Goal: Information Seeking & Learning: Learn about a topic

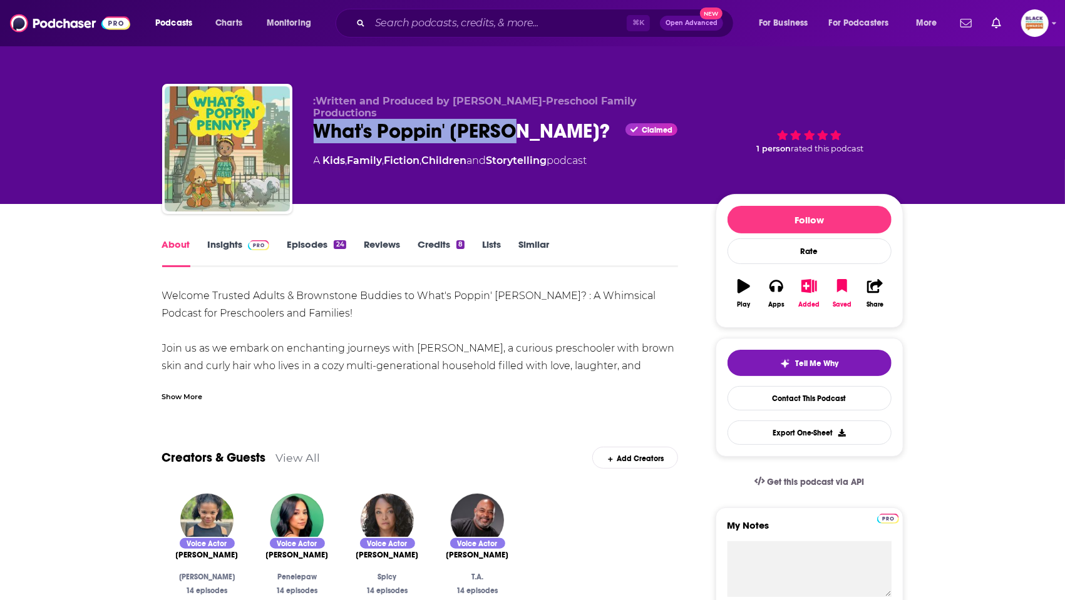
drag, startPoint x: 520, startPoint y: 117, endPoint x: 315, endPoint y: 123, distance: 204.8
click at [315, 123] on div "What's Poppin' Penny? Claimed" at bounding box center [505, 131] width 382 height 24
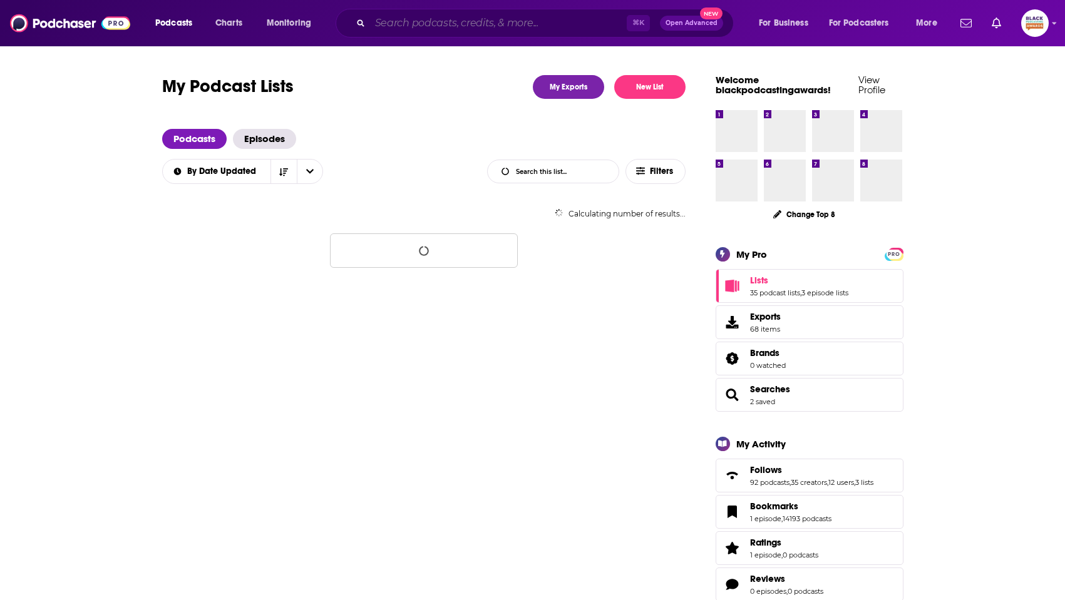
click at [483, 24] on input "Search podcasts, credits, & more..." at bounding box center [498, 23] width 257 height 20
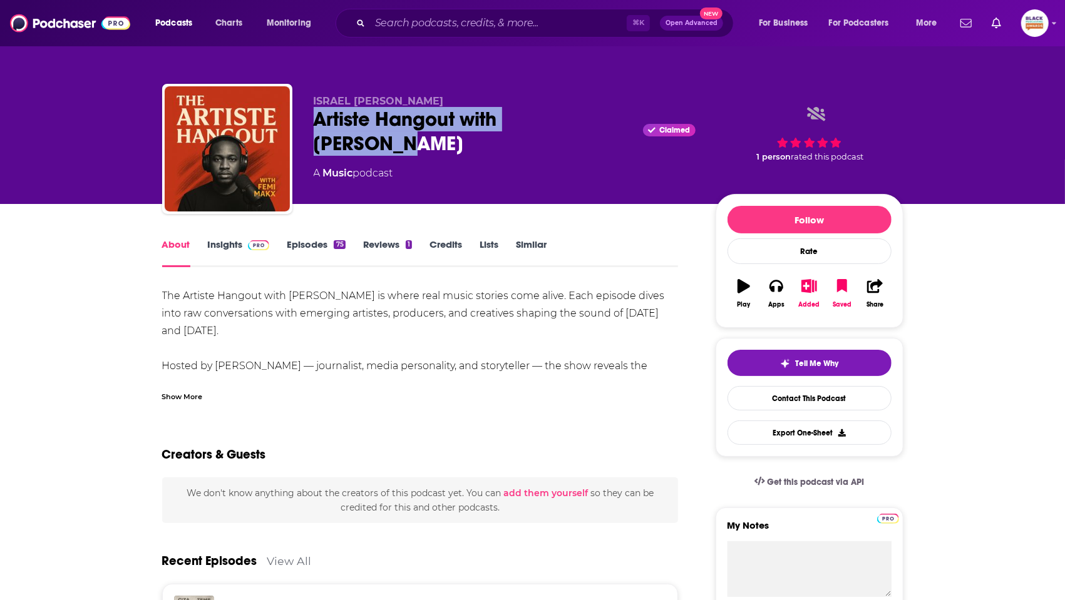
drag, startPoint x: 310, startPoint y: 121, endPoint x: 601, endPoint y: 123, distance: 290.5
click at [601, 123] on div "ISRAEL OLUWAFEMI MAKANJUOLA Artiste Hangout with Femi Makx Claimed A Music podc…" at bounding box center [532, 151] width 741 height 135
copy h1 "Artiste Hangout with Femi Makx"
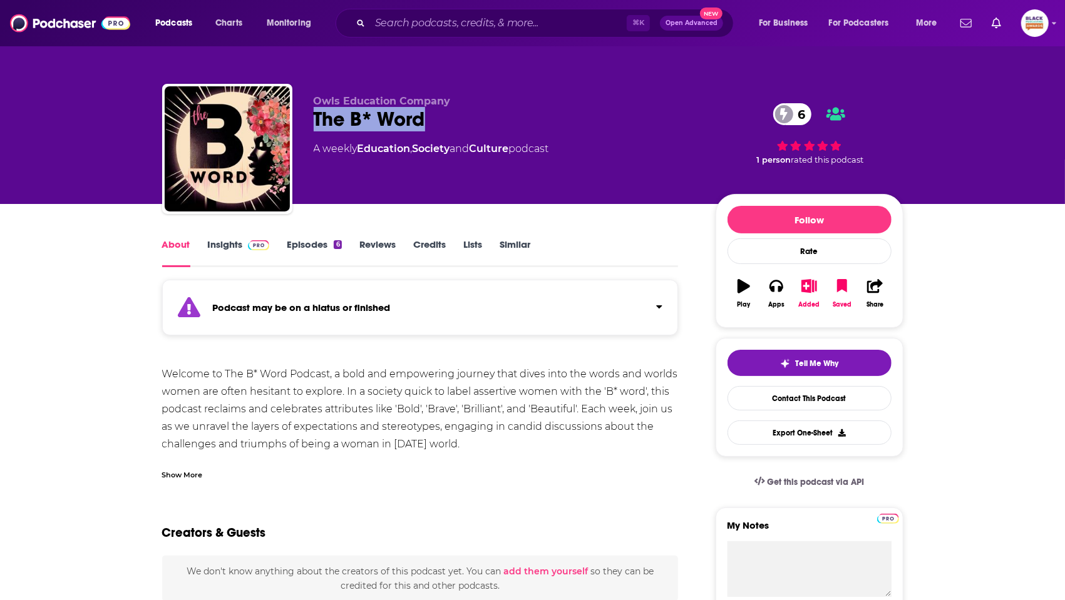
drag, startPoint x: 439, startPoint y: 123, endPoint x: 310, endPoint y: 125, distance: 128.3
click at [310, 125] on div "Owls Education Company The B* Word 6 A weekly Education , Society and Culture p…" at bounding box center [532, 151] width 741 height 135
copy h1 "The B* Word"
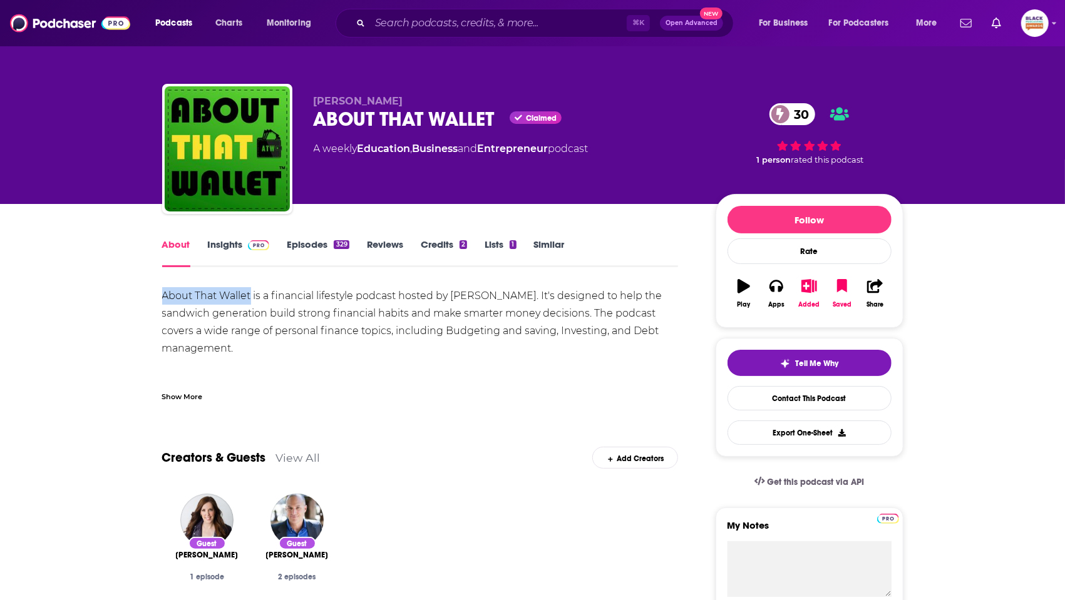
drag, startPoint x: 158, startPoint y: 293, endPoint x: 251, endPoint y: 295, distance: 92.7
copy div "About That Wallet"
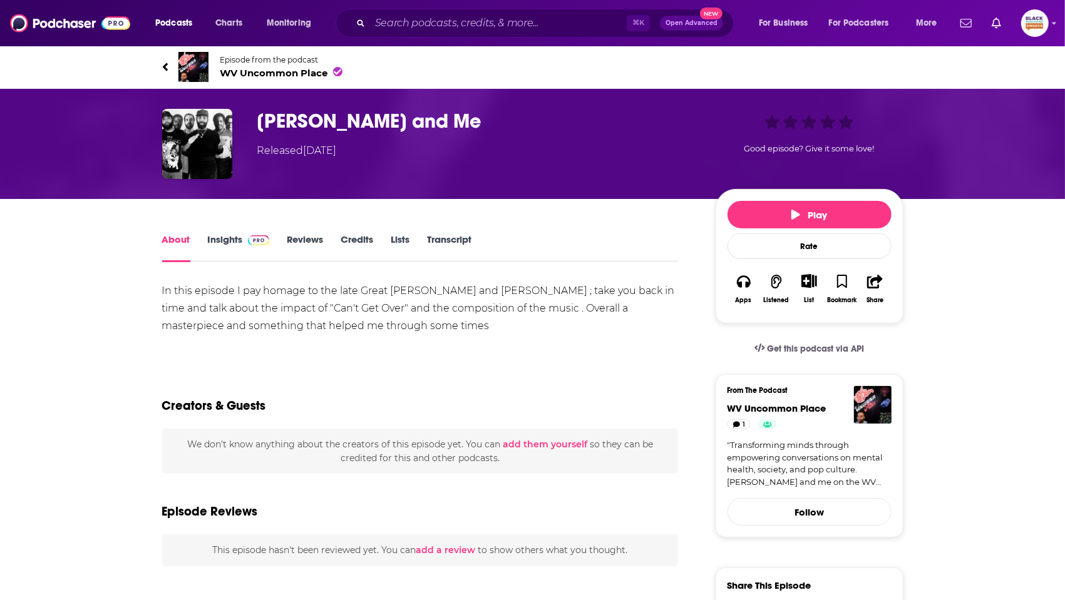
click at [254, 75] on span "WV Uncommon Place" at bounding box center [281, 73] width 122 height 12
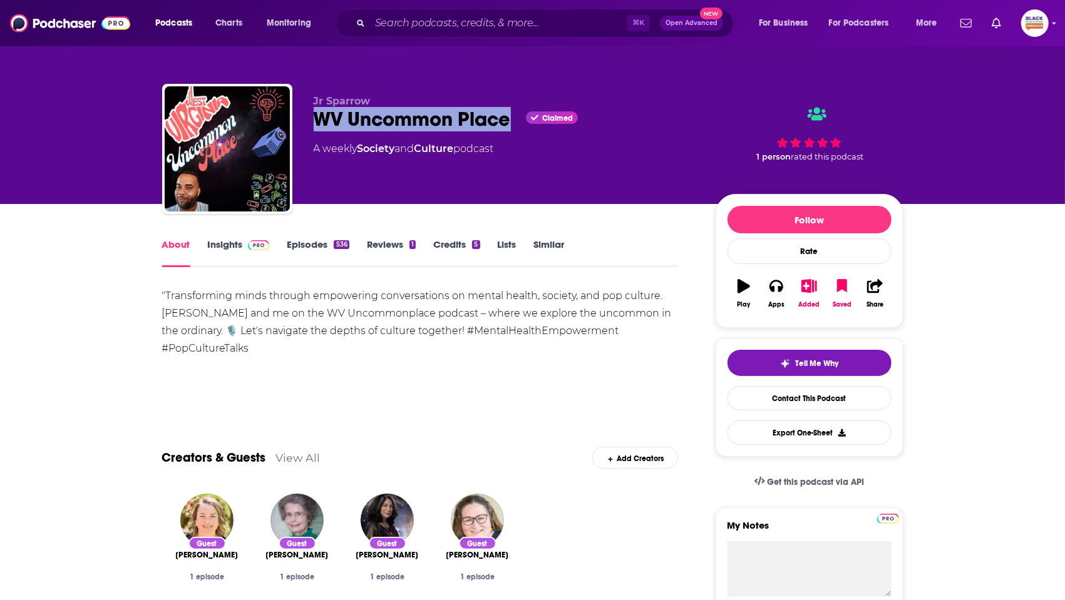
drag, startPoint x: 313, startPoint y: 121, endPoint x: 489, endPoint y: 131, distance: 176.2
click at [489, 131] on div "Jr Sparrow WV Uncommon Place Claimed A weekly Society and Culture podcast" at bounding box center [505, 145] width 382 height 100
copy h1 "WV Uncommon Place"
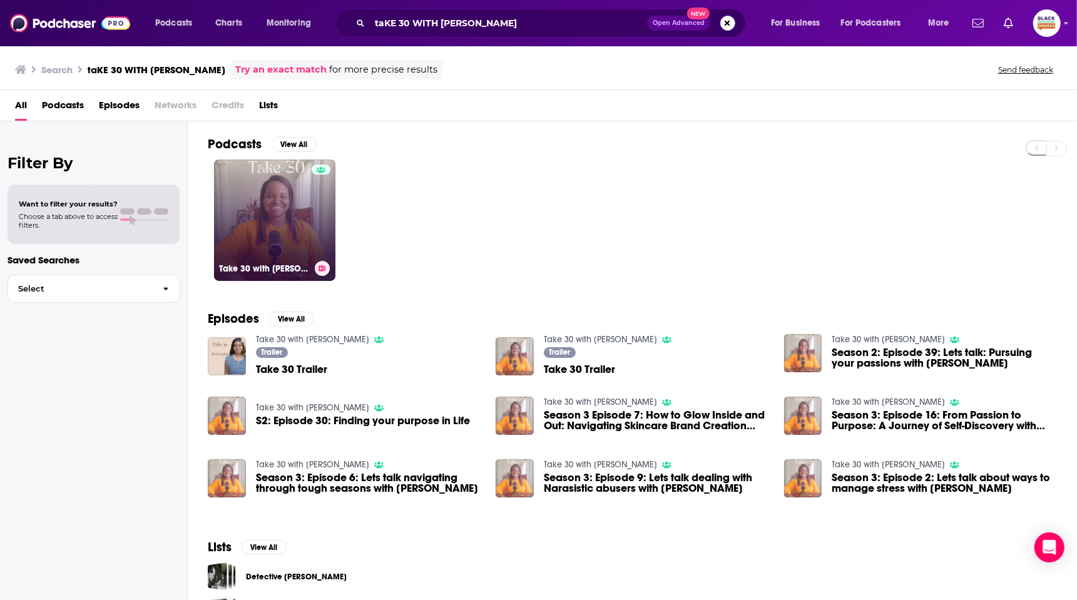
click at [269, 205] on link "Take 30 with Erykah Kimora" at bounding box center [274, 220] width 121 height 121
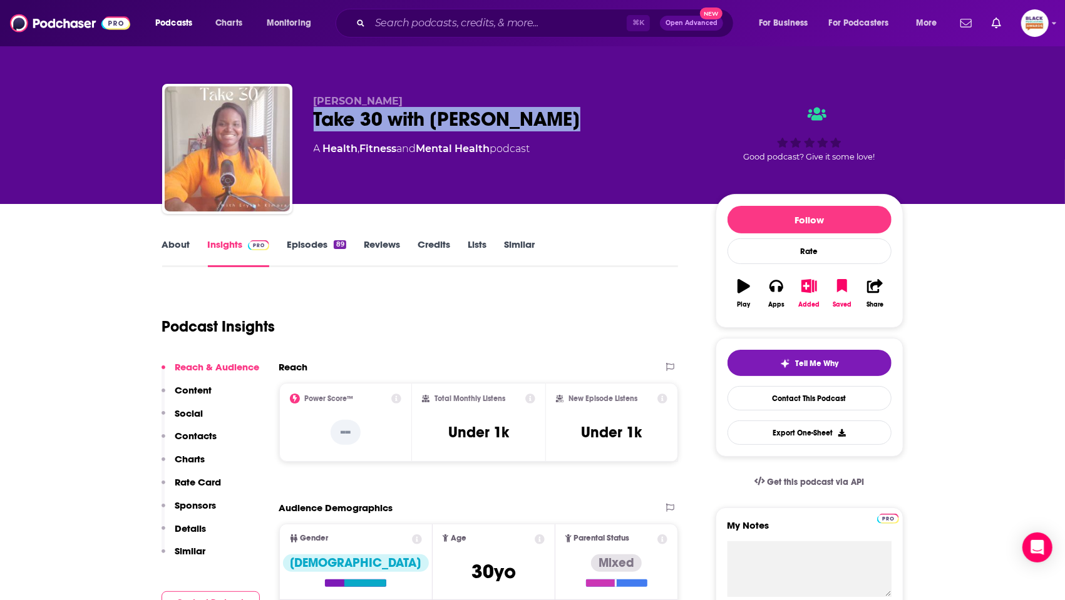
drag, startPoint x: 314, startPoint y: 115, endPoint x: 602, endPoint y: 120, distance: 288.0
click at [605, 120] on div "Erykah Kimora Take 30 with Erykah Kimora A Health , Fitness and Mental Health p…" at bounding box center [532, 151] width 741 height 135
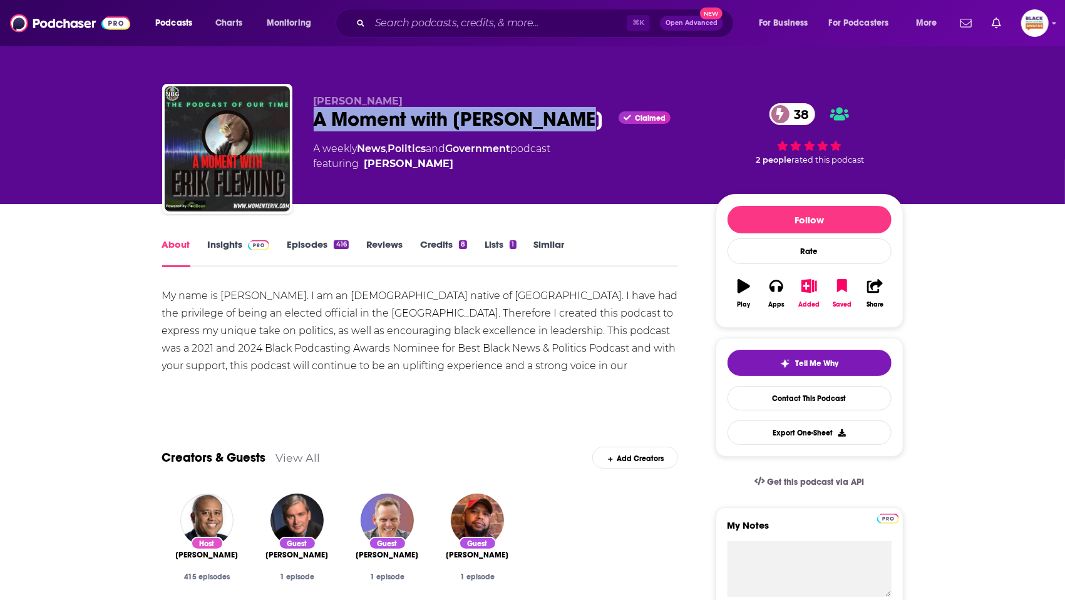
drag, startPoint x: 312, startPoint y: 119, endPoint x: 535, endPoint y: 135, distance: 223.4
click at [535, 135] on div "[PERSON_NAME] A Moment with [PERSON_NAME] Claimed 38 A weekly News , Politics a…" at bounding box center [532, 151] width 741 height 135
copy h1 "A Moment with [PERSON_NAME]"
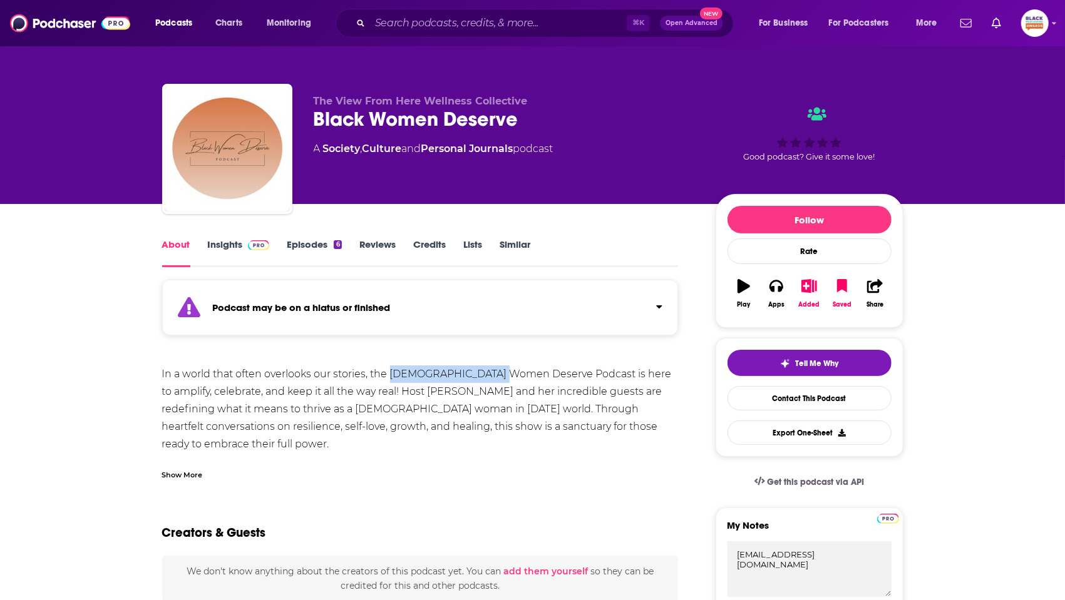
drag, startPoint x: 388, startPoint y: 374, endPoint x: 503, endPoint y: 376, distance: 115.2
click at [503, 376] on div "In a world that often overlooks our stories, the Black Women Deserve Podcast is…" at bounding box center [420, 480] width 516 height 228
copy div "Black Women Deserve"
click at [498, 305] on div "Podcast may be on a hiatus or finished" at bounding box center [420, 308] width 516 height 56
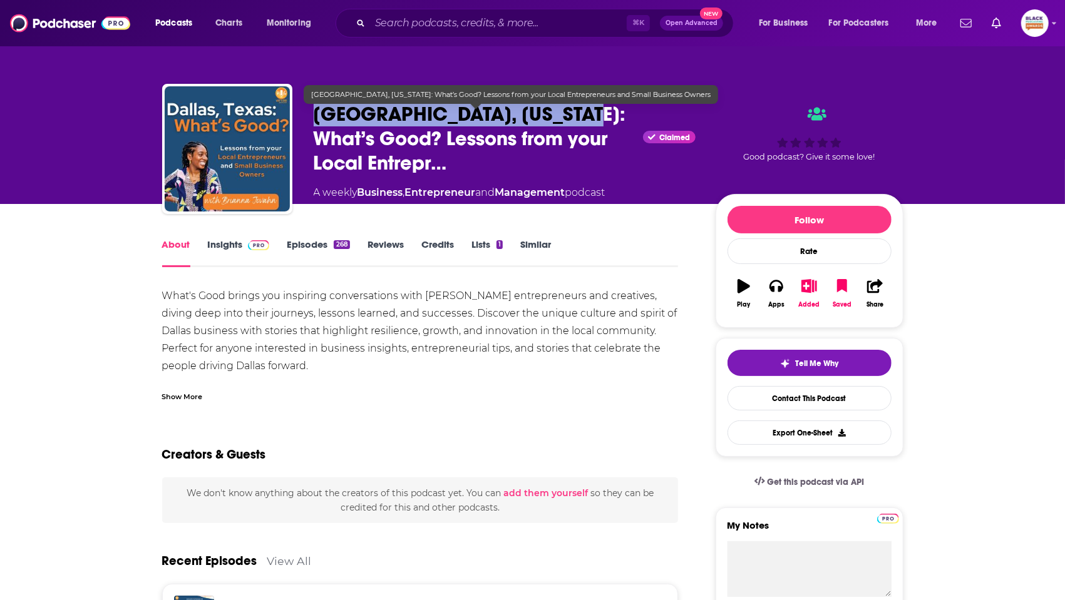
drag, startPoint x: 299, startPoint y: 119, endPoint x: 573, endPoint y: 122, distance: 274.2
click at [573, 122] on div "[PERSON_NAME] [GEOGRAPHIC_DATA], [US_STATE]: What’s Good? Lessons from your Loc…" at bounding box center [532, 151] width 741 height 135
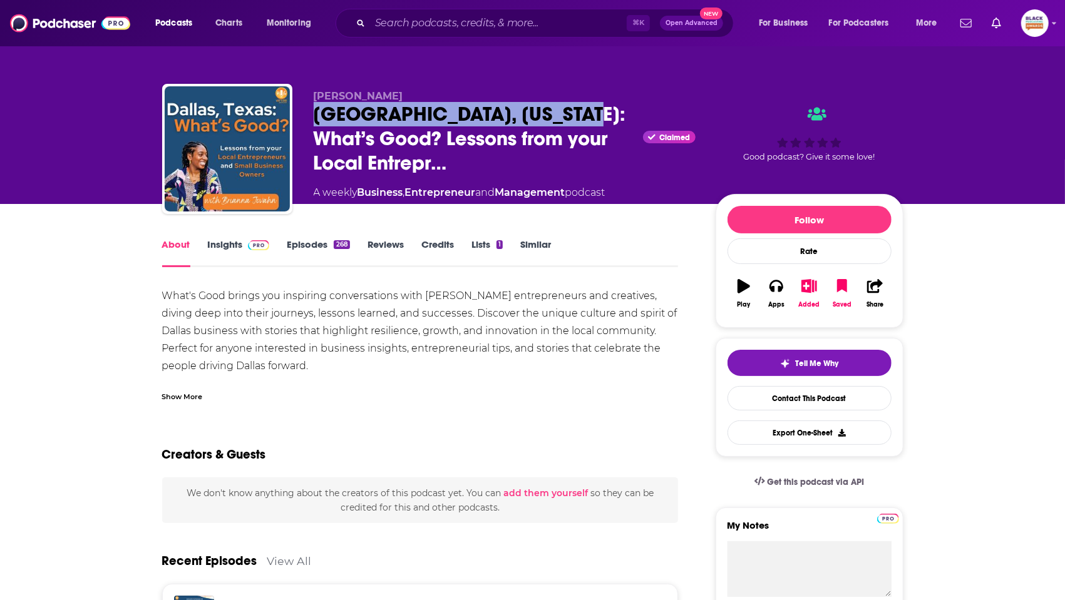
copy h1 "[GEOGRAPHIC_DATA], [US_STATE]: What’s Good?"
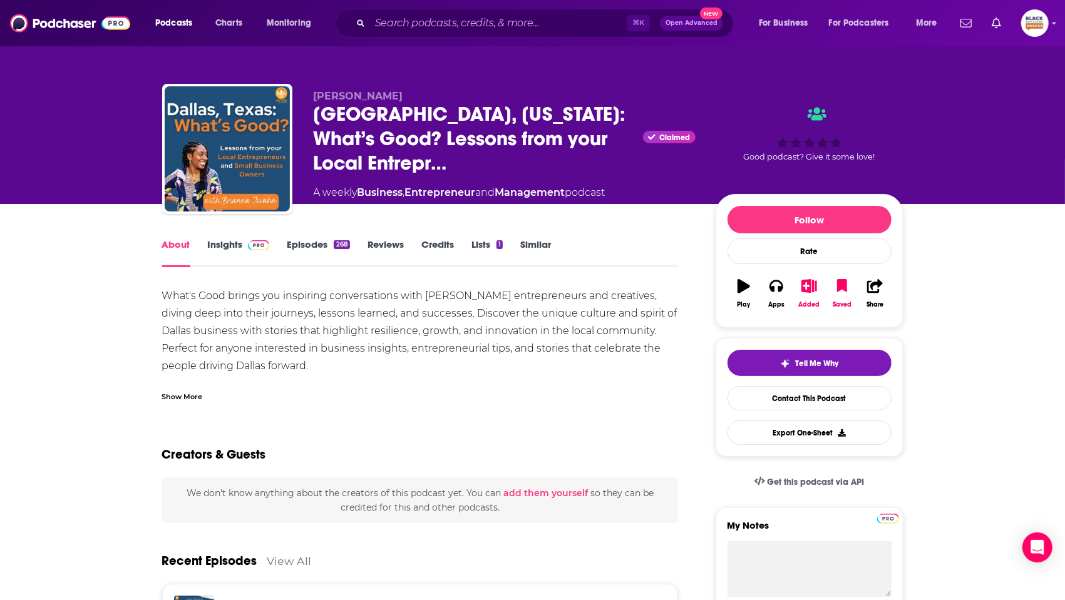
click at [168, 396] on div "Show More" at bounding box center [182, 396] width 41 height 12
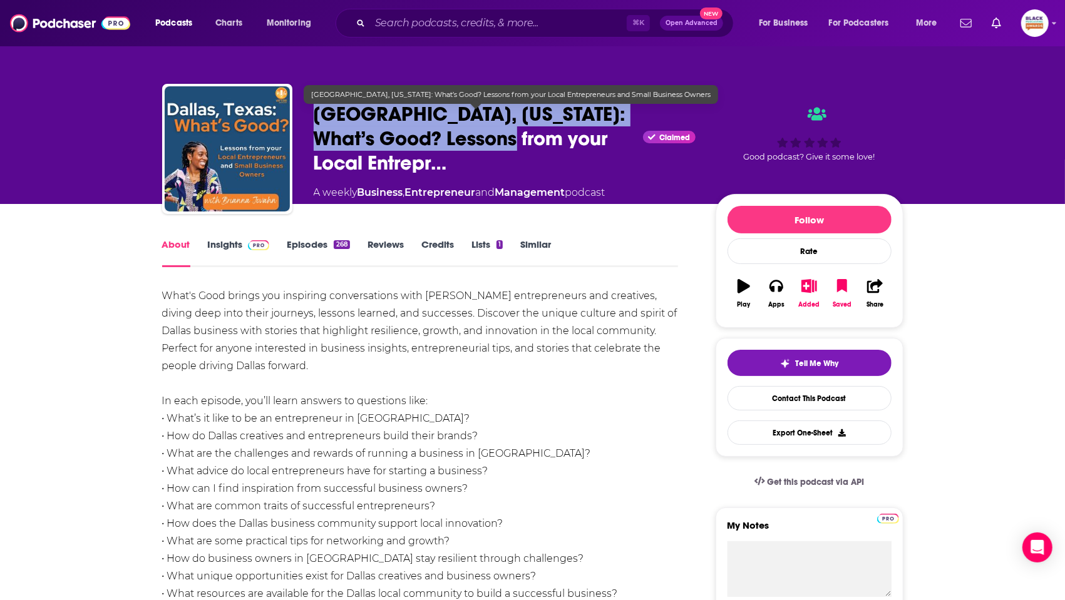
drag, startPoint x: 531, startPoint y: 143, endPoint x: 313, endPoint y: 118, distance: 219.3
click at [314, 118] on span "[GEOGRAPHIC_DATA], [US_STATE]: What’s Good? Lessons from your Local Entrepr…" at bounding box center [476, 138] width 325 height 73
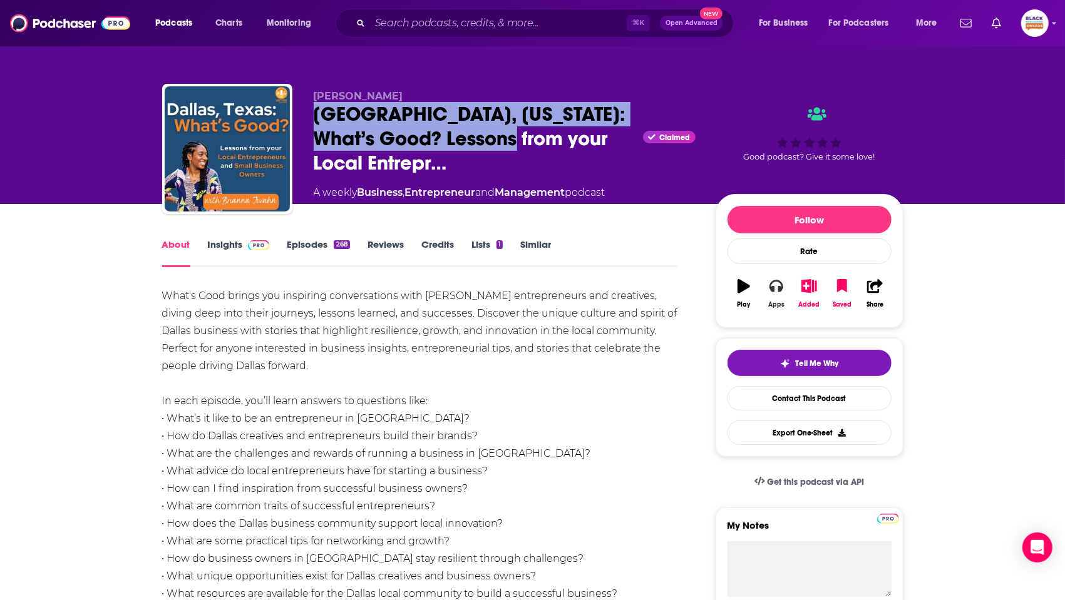
click at [771, 285] on icon "button" at bounding box center [776, 286] width 14 height 14
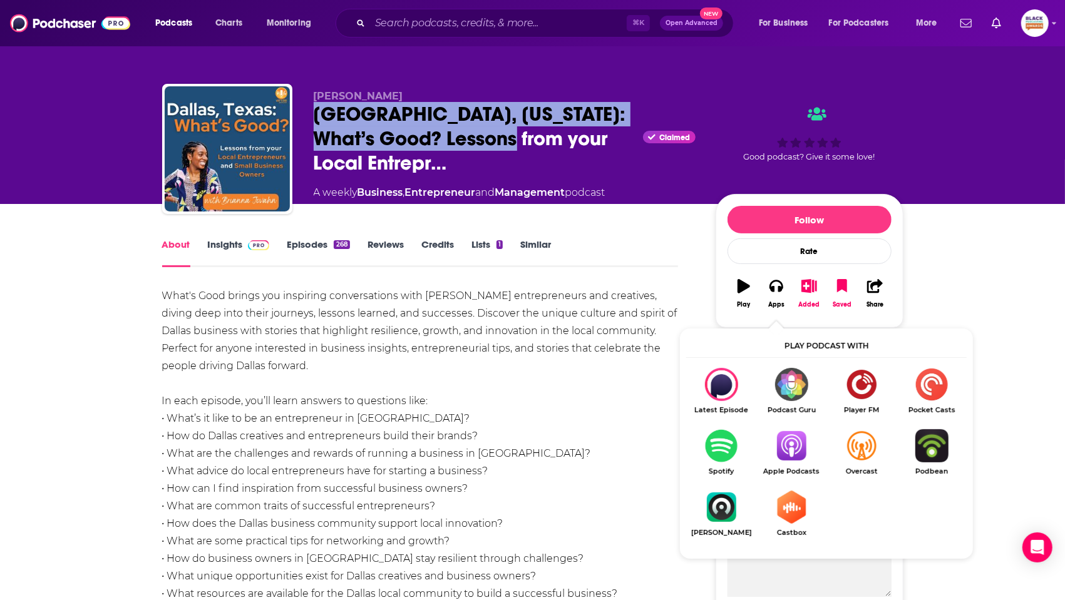
click at [801, 446] on img "Show Listen On dropdown" at bounding box center [791, 445] width 70 height 33
